Goal: Information Seeking & Learning: Learn about a topic

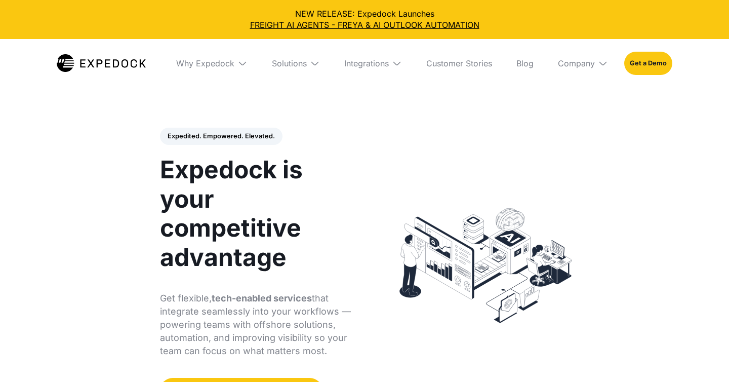
select select
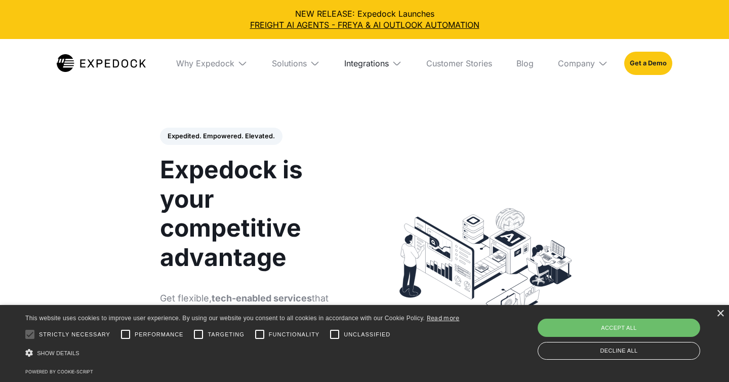
click at [366, 62] on div "Integrations" at bounding box center [366, 63] width 45 height 10
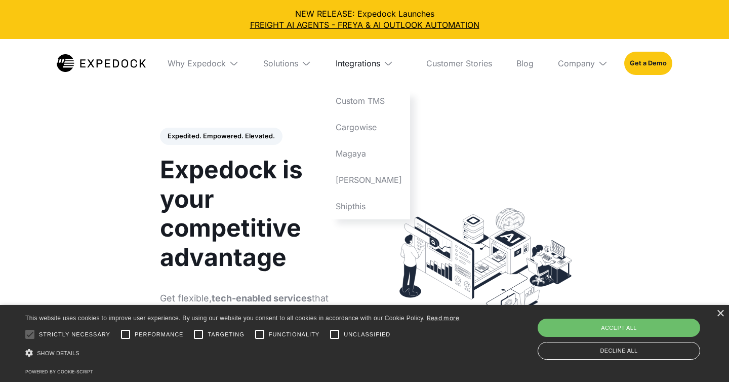
click at [366, 62] on div "Integrations" at bounding box center [358, 63] width 45 height 10
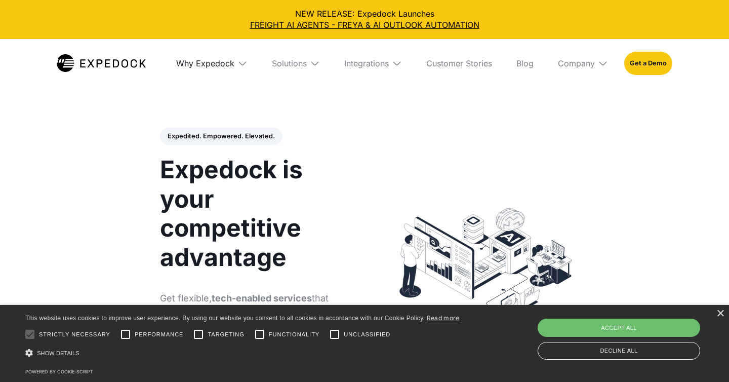
click at [227, 65] on div "Why Expedock" at bounding box center [205, 63] width 58 height 10
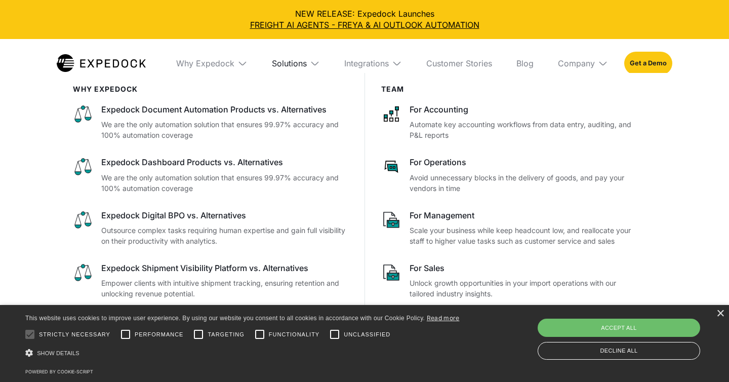
click at [285, 63] on div "Solutions" at bounding box center [289, 63] width 35 height 10
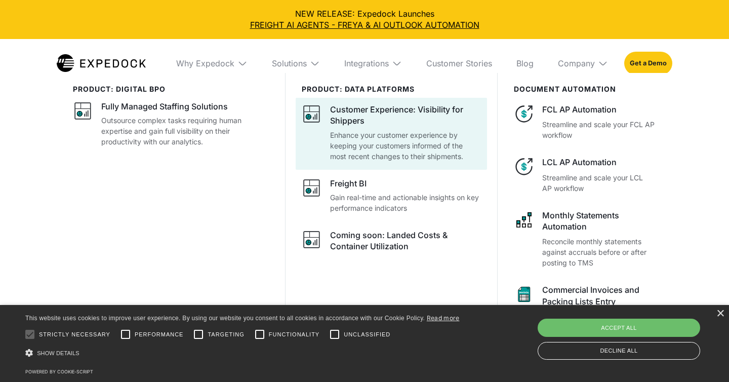
click at [353, 112] on div "Customer Experience: Visibility for Shippers" at bounding box center [405, 115] width 151 height 23
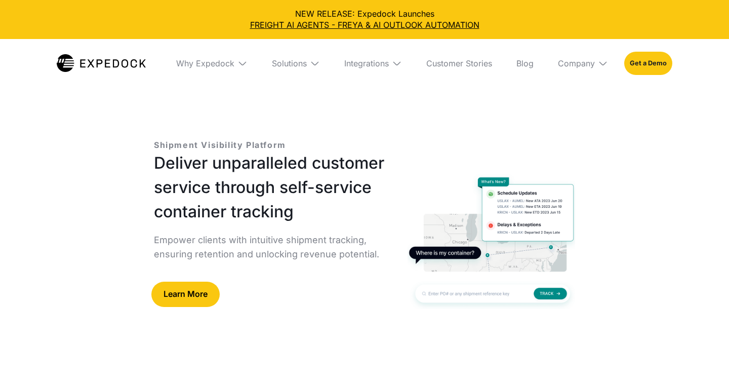
select select
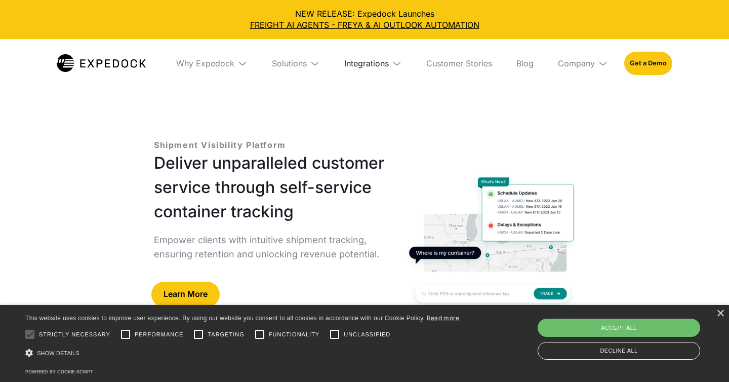
click at [368, 63] on div "Integrations" at bounding box center [366, 63] width 45 height 10
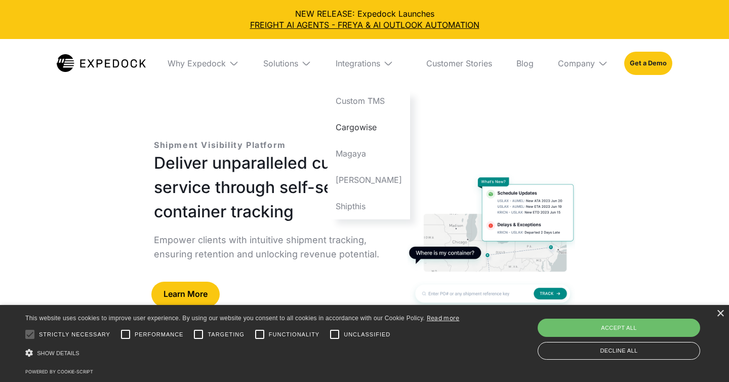
click at [364, 123] on link "Cargowise" at bounding box center [369, 127] width 83 height 26
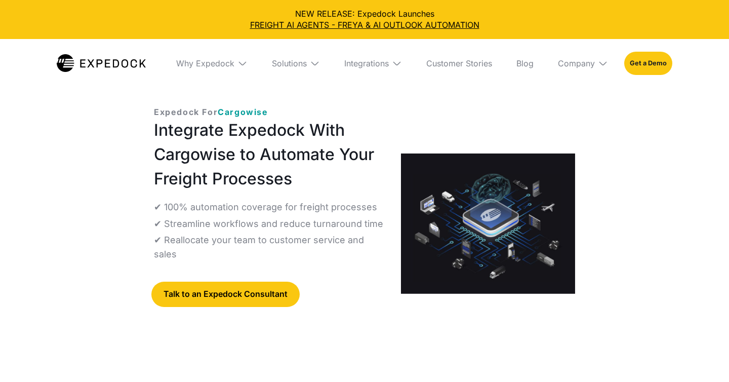
select select
